Goal: Navigation & Orientation: Find specific page/section

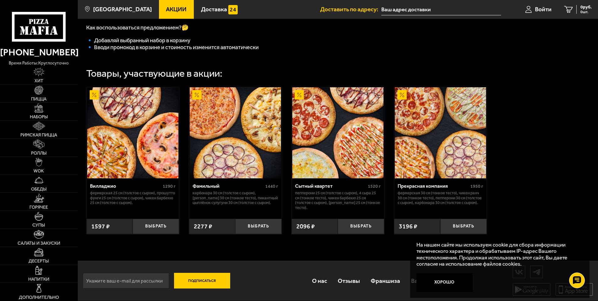
scroll to position [195, 0]
click at [41, 110] on img at bounding box center [38, 108] width 9 height 9
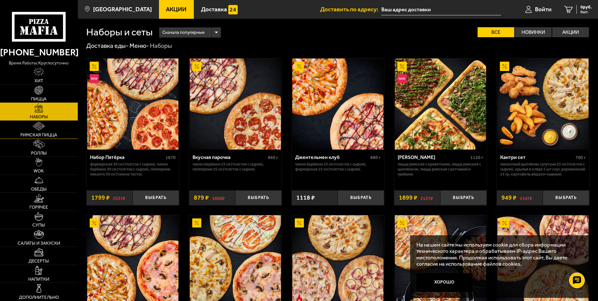
click at [48, 128] on link "Римская пицца" at bounding box center [39, 130] width 78 height 18
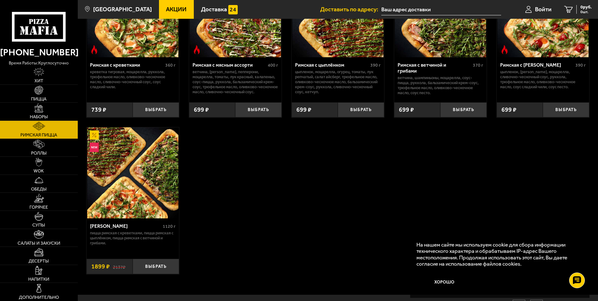
scroll to position [94, 0]
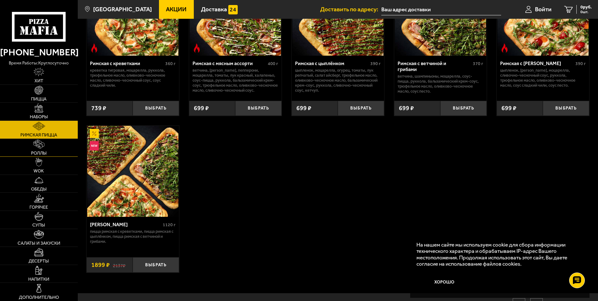
click at [48, 152] on link "Роллы" at bounding box center [39, 148] width 78 height 18
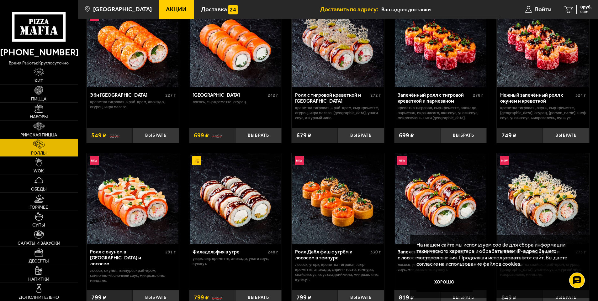
scroll to position [63, 0]
click at [36, 161] on img at bounding box center [38, 162] width 7 height 9
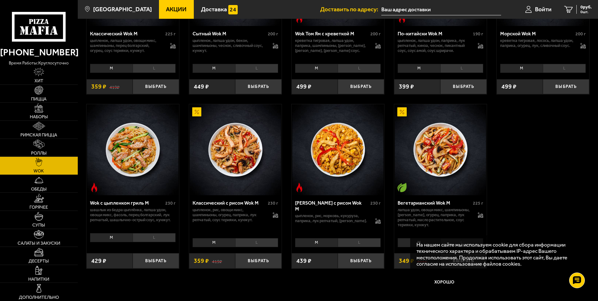
scroll to position [313, 0]
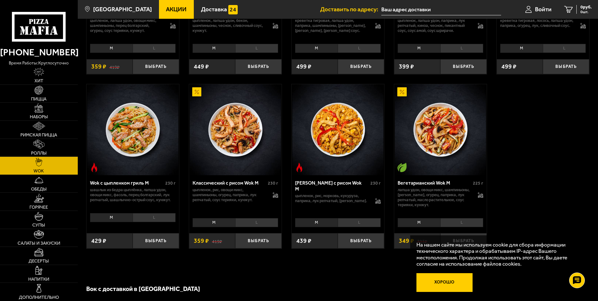
click at [457, 285] on button "Хорошо" at bounding box center [444, 283] width 56 height 19
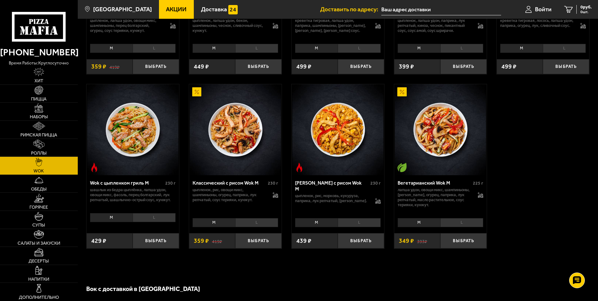
click at [38, 183] on img at bounding box center [38, 180] width 9 height 9
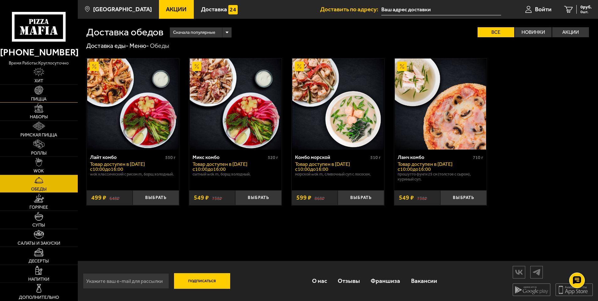
click at [50, 102] on link "Пицца" at bounding box center [39, 94] width 78 height 18
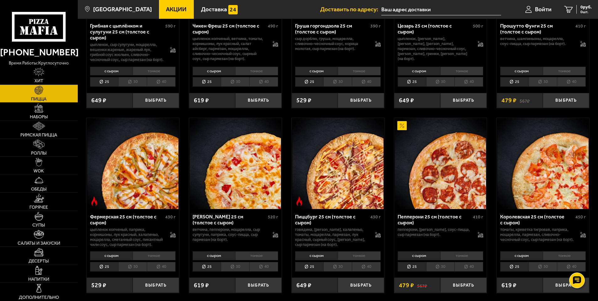
scroll to position [345, 0]
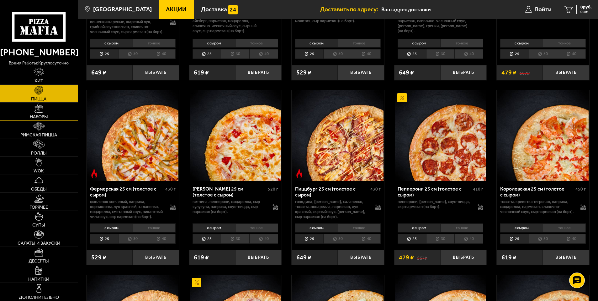
click at [50, 110] on link "Наборы" at bounding box center [39, 112] width 78 height 18
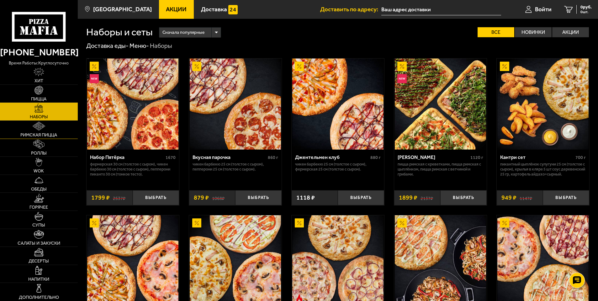
click at [51, 131] on link "Римская пицца" at bounding box center [39, 130] width 78 height 18
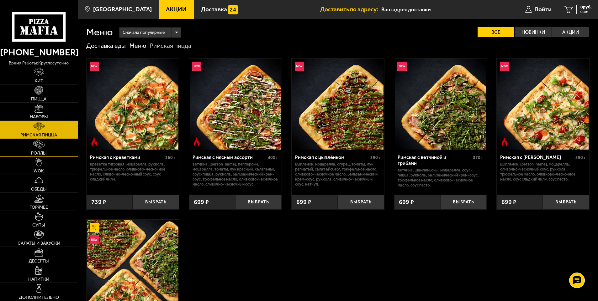
drag, startPoint x: 43, startPoint y: 150, endPoint x: 47, endPoint y: 154, distance: 5.1
click at [44, 151] on link "Роллы" at bounding box center [39, 148] width 78 height 18
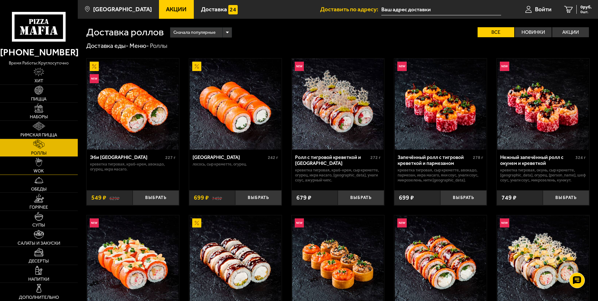
click at [44, 167] on link "WOK" at bounding box center [39, 166] width 78 height 18
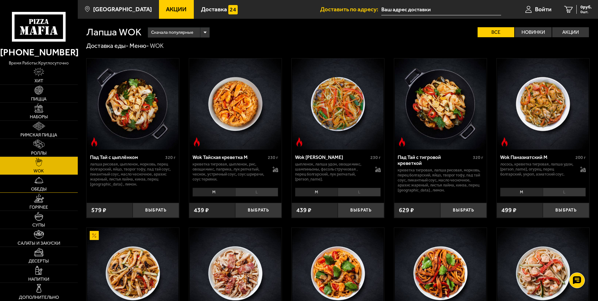
click at [47, 193] on link "Обеды" at bounding box center [39, 184] width 78 height 18
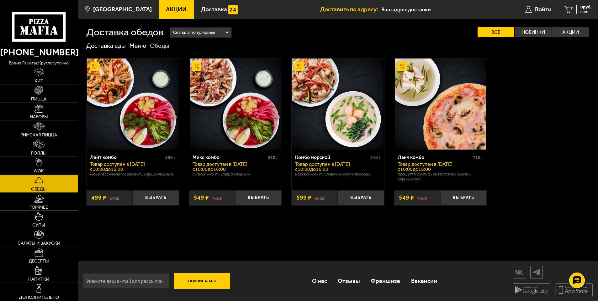
click at [41, 207] on span "Горячее" at bounding box center [38, 208] width 18 height 4
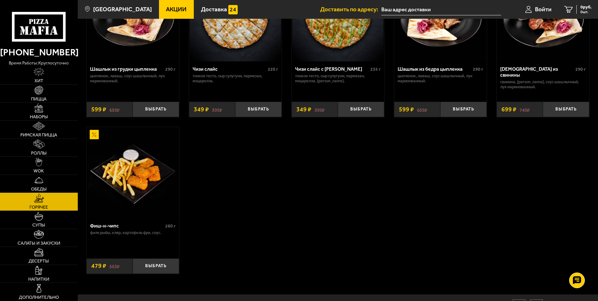
scroll to position [439, 0]
